Goal: Transaction & Acquisition: Purchase product/service

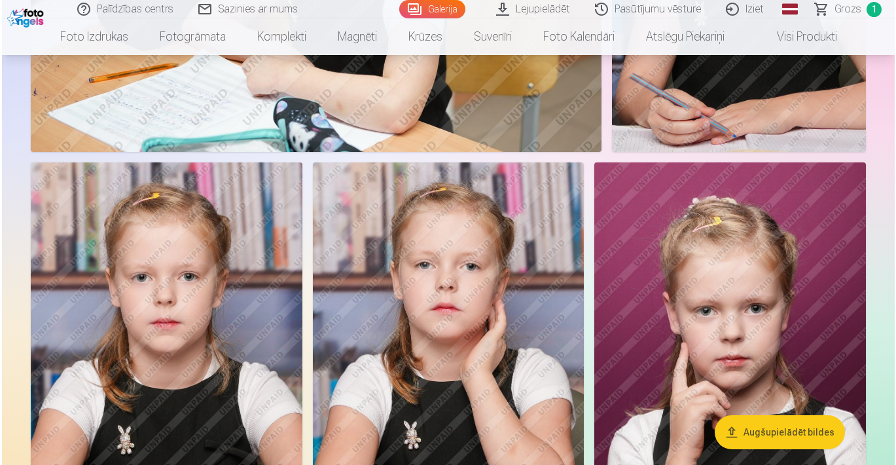
scroll to position [4057, 0]
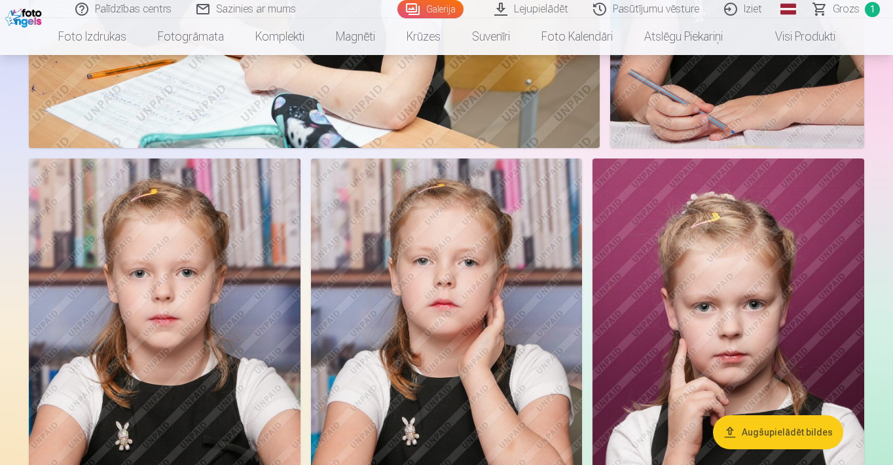
click at [749, 308] on img at bounding box center [728, 361] width 272 height 407
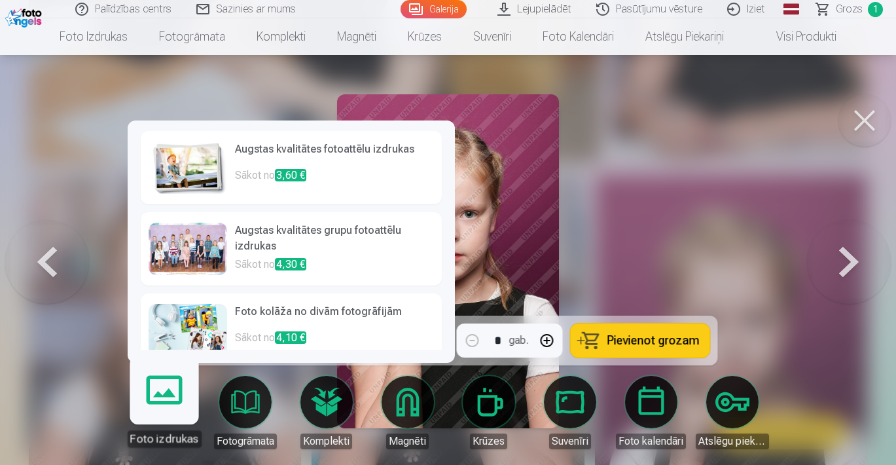
click at [164, 403] on link "Foto izdrukas" at bounding box center [164, 406] width 80 height 80
click at [322, 158] on h6 "Augstas kvalitātes fotoattēlu izdrukas" at bounding box center [334, 154] width 199 height 26
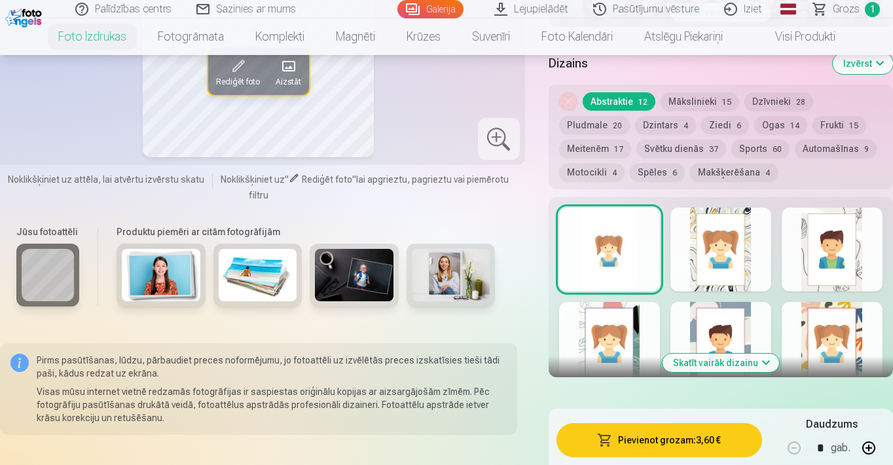
scroll to position [690, 0]
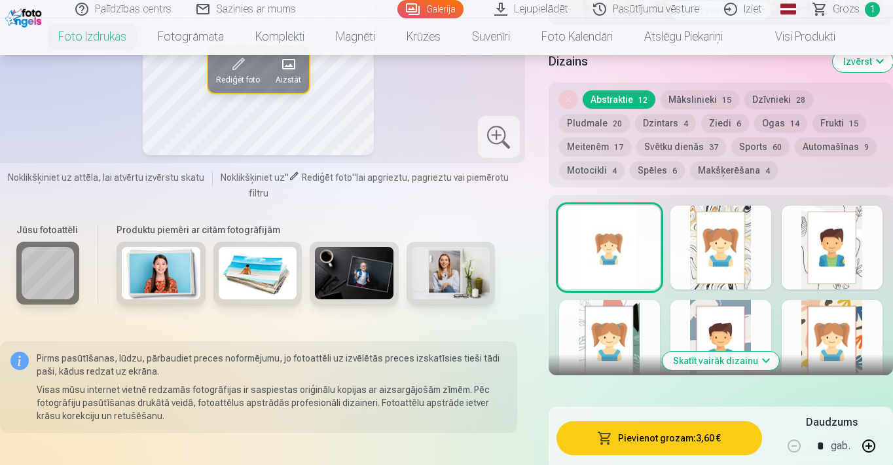
click at [768, 363] on button "Skatīt vairāk dizainu" at bounding box center [720, 360] width 116 height 18
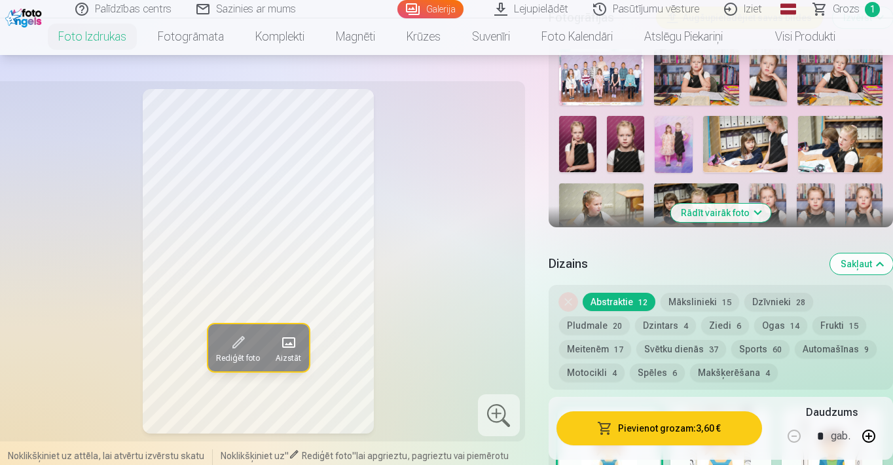
scroll to position [493, 0]
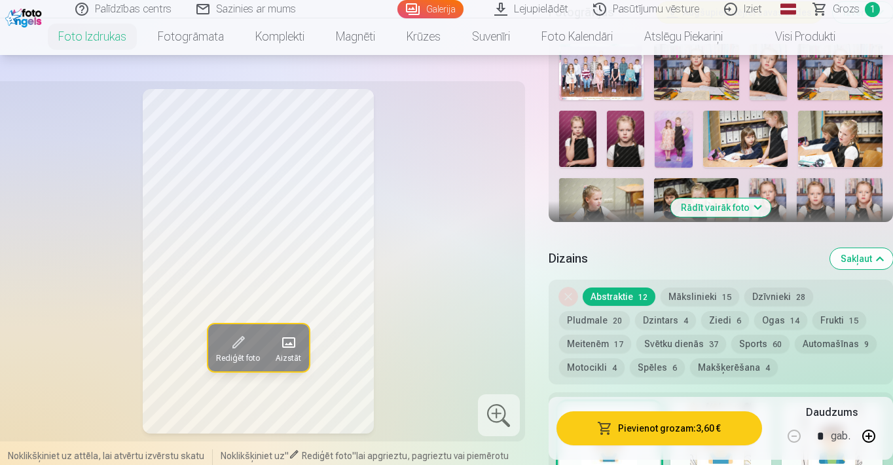
click at [701, 318] on button "Ziedi 6" at bounding box center [725, 320] width 48 height 18
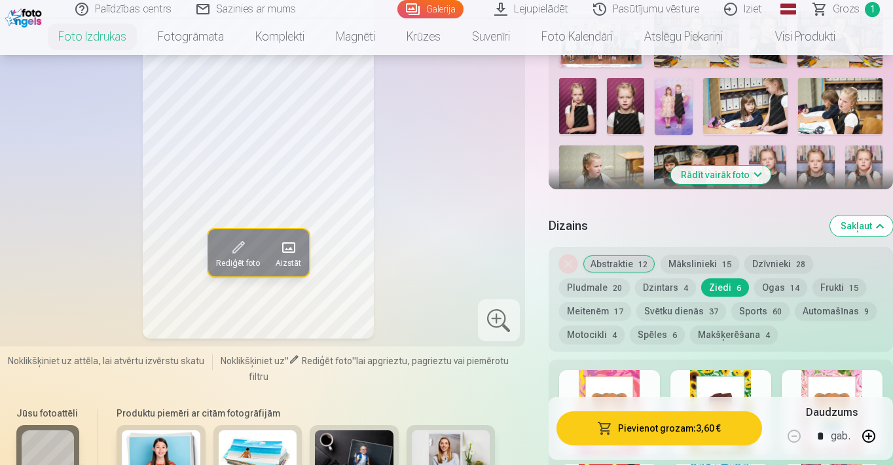
scroll to position [531, 0]
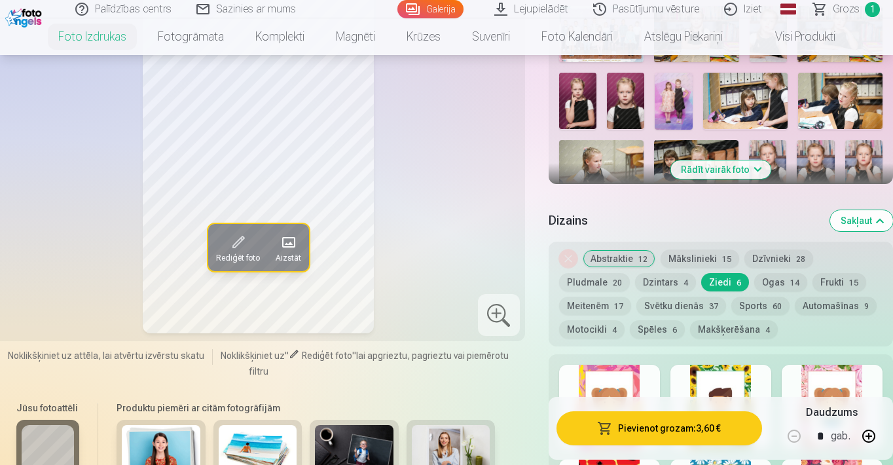
click at [289, 252] on span at bounding box center [287, 241] width 21 height 21
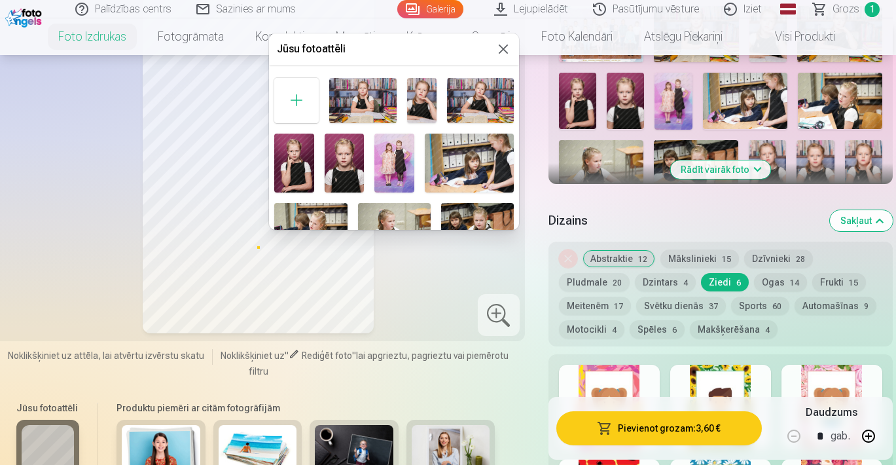
click at [501, 47] on button at bounding box center [503, 49] width 16 height 16
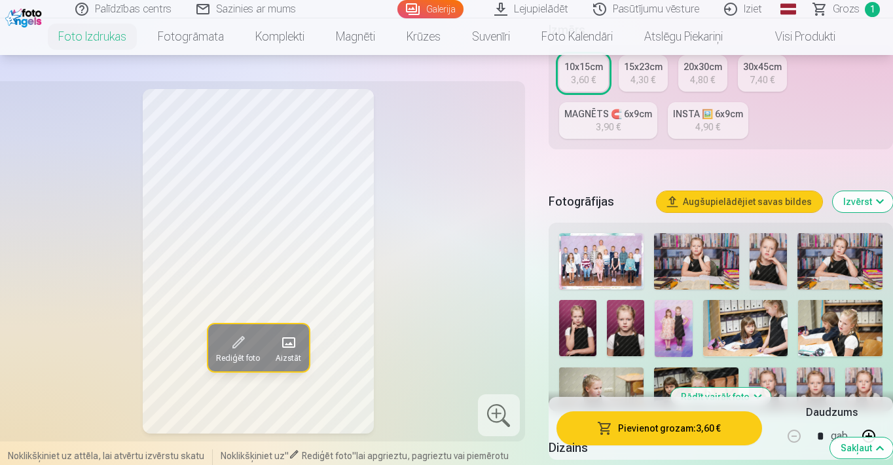
scroll to position [319, 0]
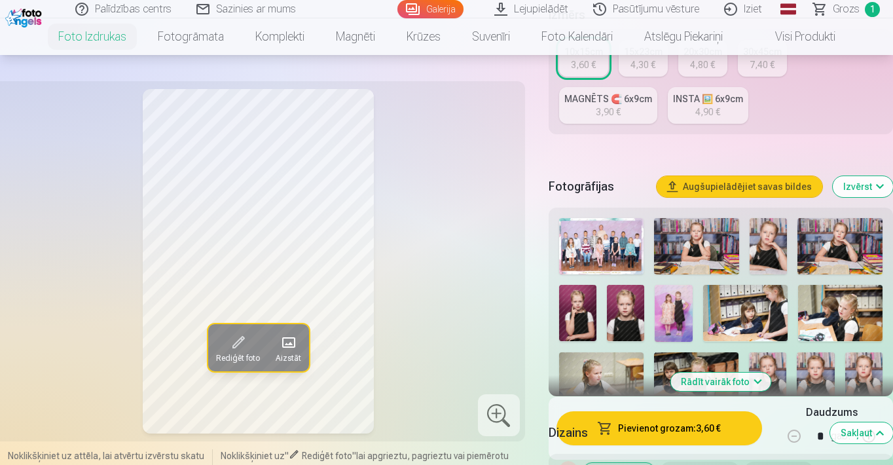
click at [880, 187] on button "Izvērst" at bounding box center [862, 186] width 60 height 21
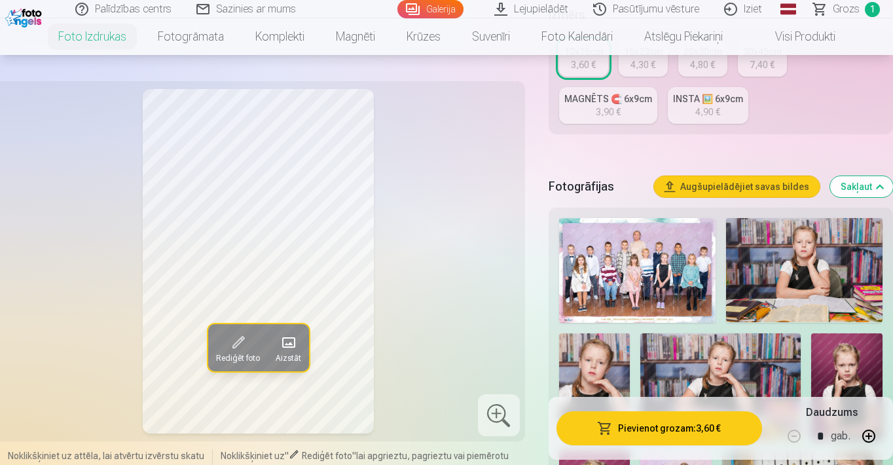
click at [880, 187] on button "Sakļaut" at bounding box center [861, 186] width 63 height 21
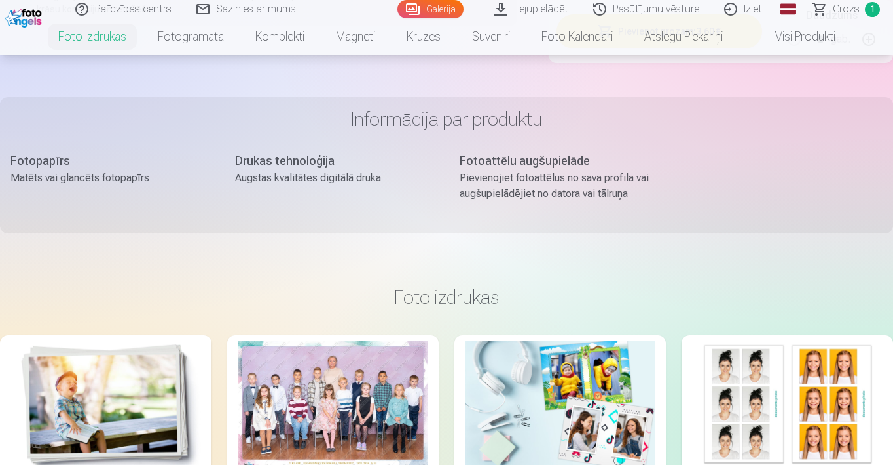
scroll to position [1155, 0]
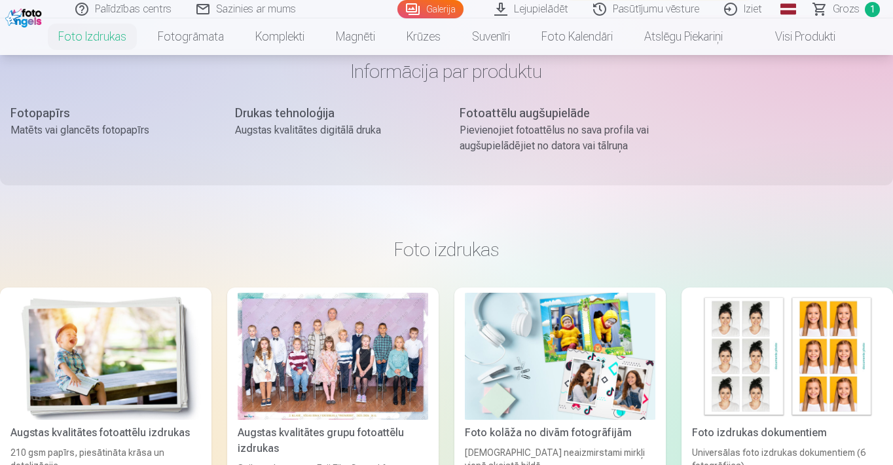
click at [594, 325] on img at bounding box center [560, 356] width 190 height 127
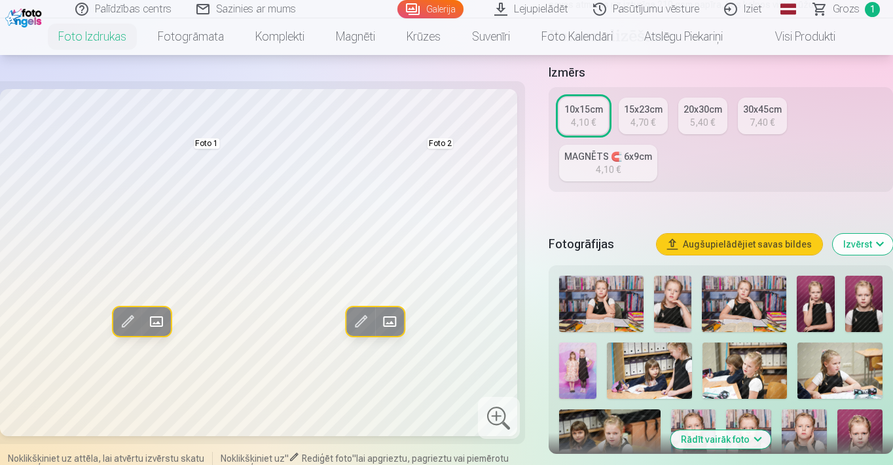
scroll to position [221, 0]
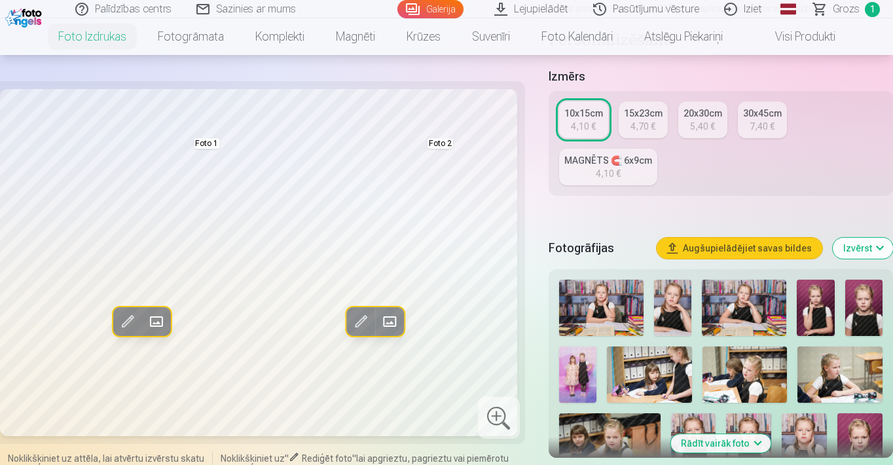
click at [647, 372] on img at bounding box center [649, 374] width 85 height 56
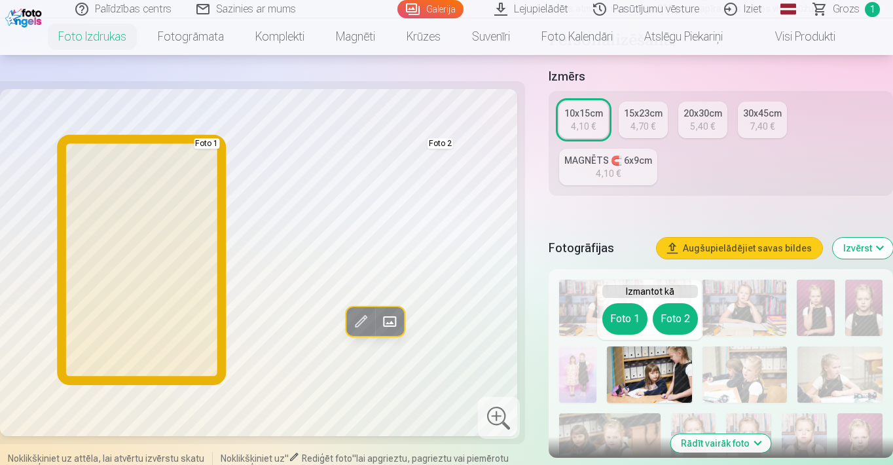
click at [623, 316] on button "Foto 1" at bounding box center [624, 318] width 45 height 31
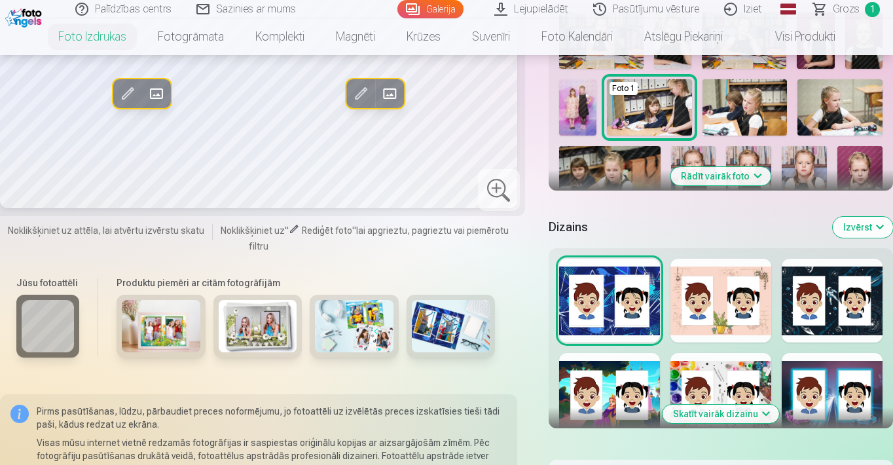
scroll to position [516, 0]
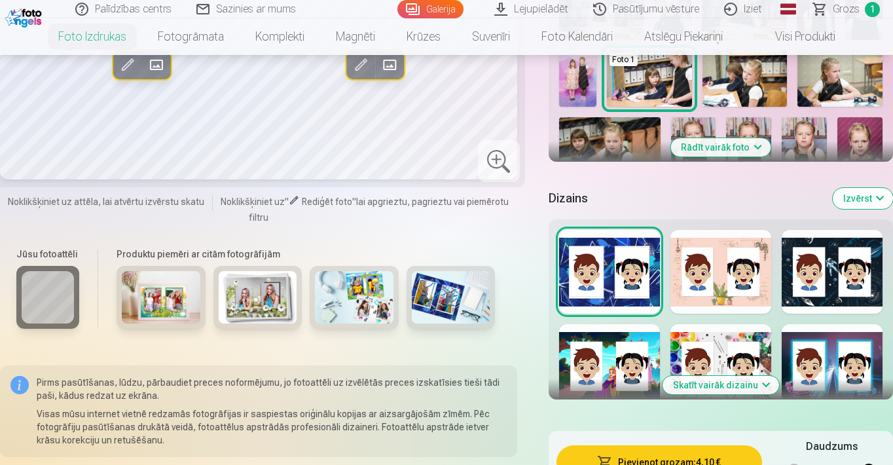
click at [690, 385] on button "Skatīt vairāk dizainu" at bounding box center [720, 385] width 116 height 18
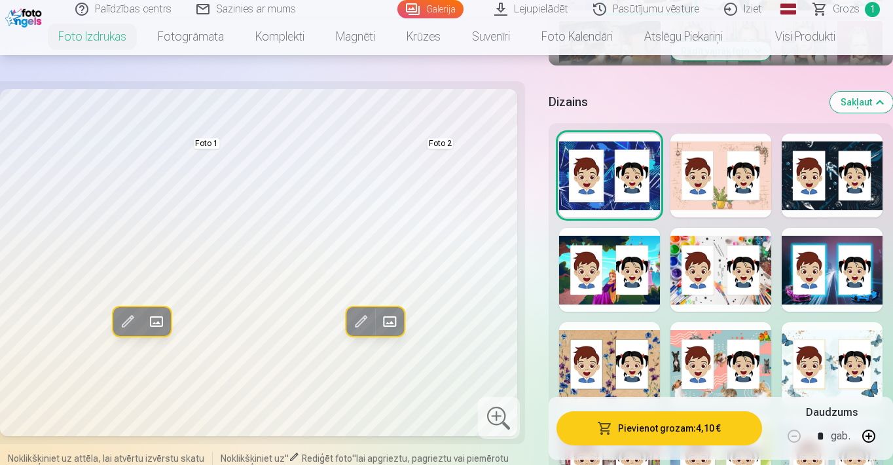
scroll to position [609, 0]
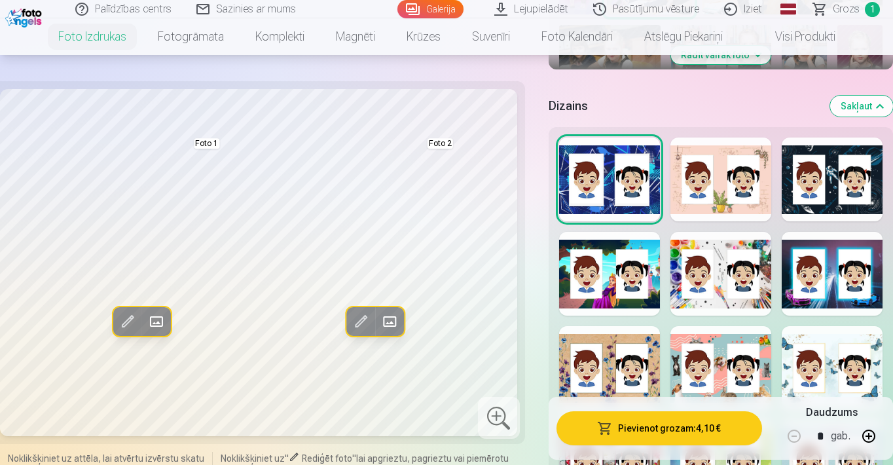
click at [707, 300] on div at bounding box center [720, 274] width 101 height 84
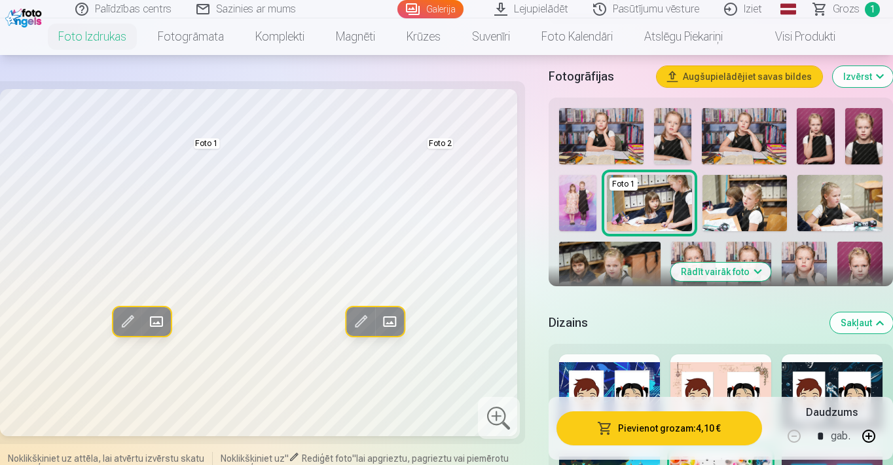
scroll to position [384, 0]
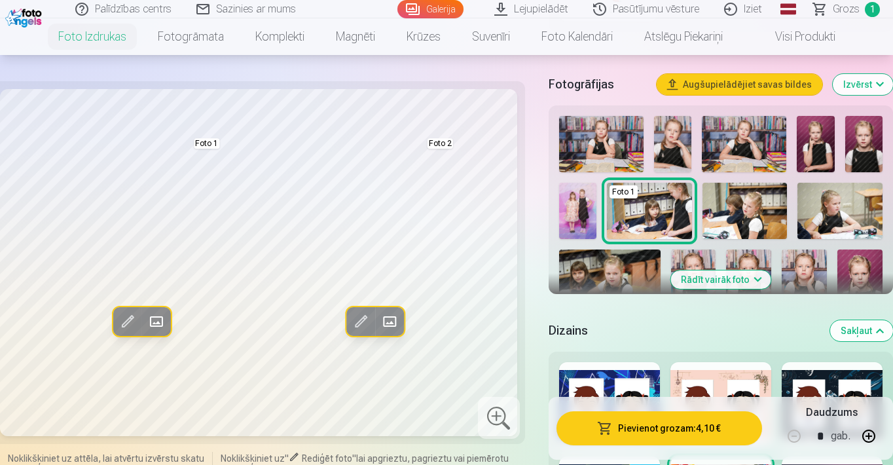
click at [755, 280] on button "Rādīt vairāk foto" at bounding box center [720, 279] width 100 height 18
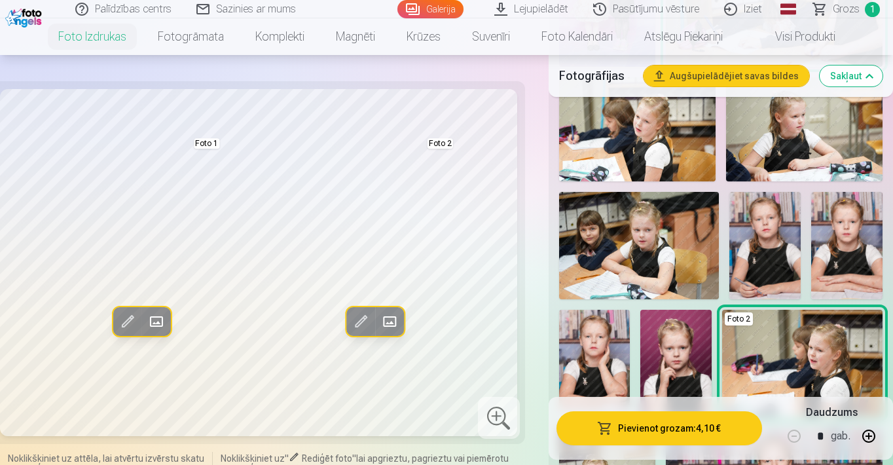
scroll to position [863, 0]
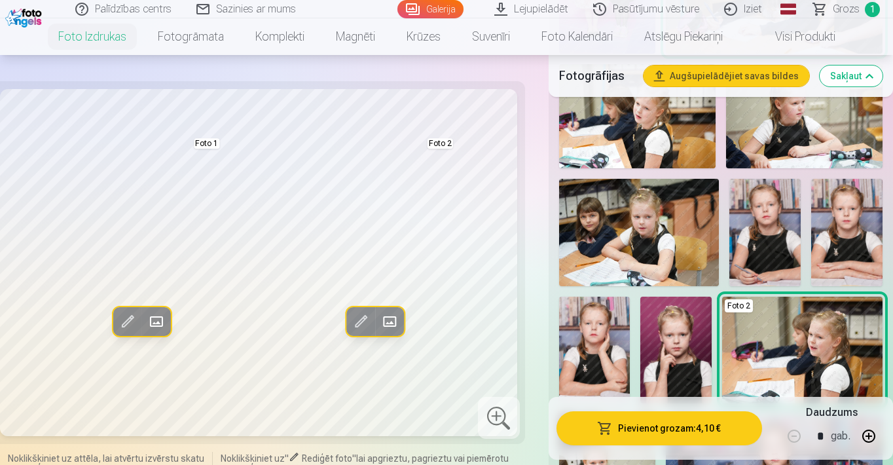
click at [686, 239] on img at bounding box center [639, 232] width 160 height 107
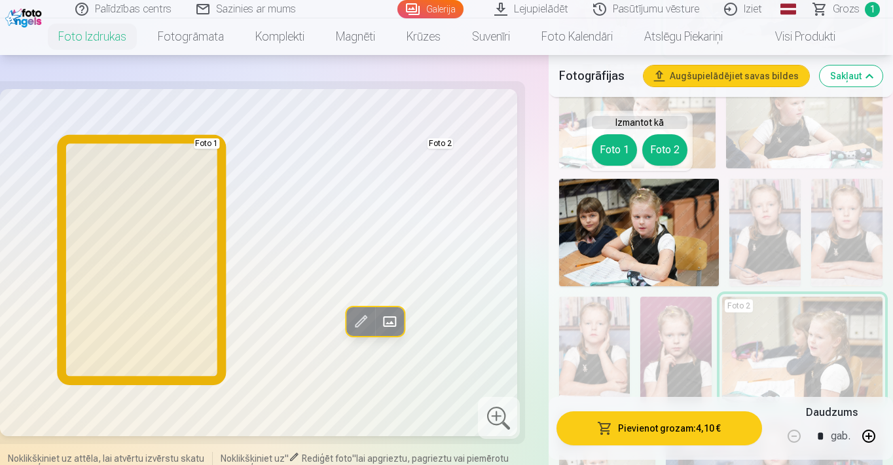
click at [615, 147] on button "Foto 1" at bounding box center [614, 149] width 45 height 31
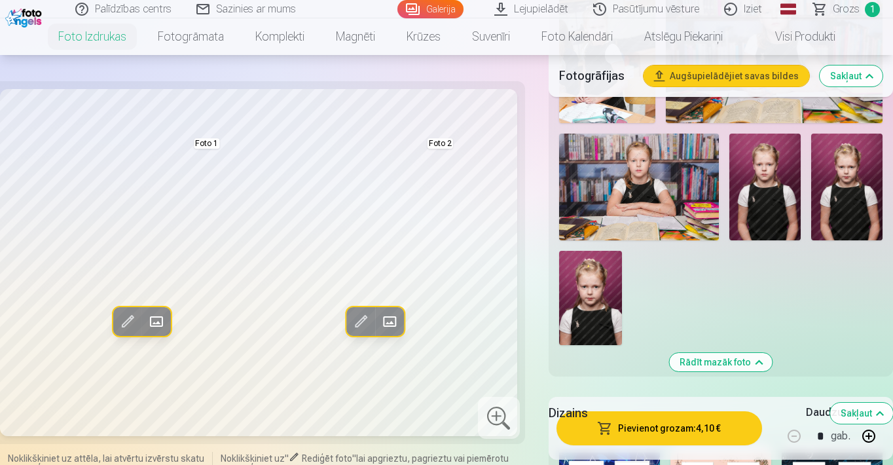
scroll to position [1304, 0]
